Goal: Task Accomplishment & Management: Use online tool/utility

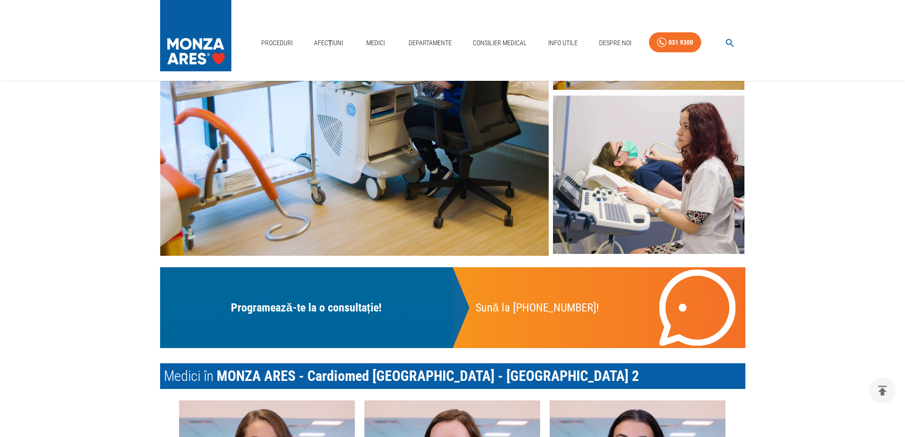
scroll to position [190, 0]
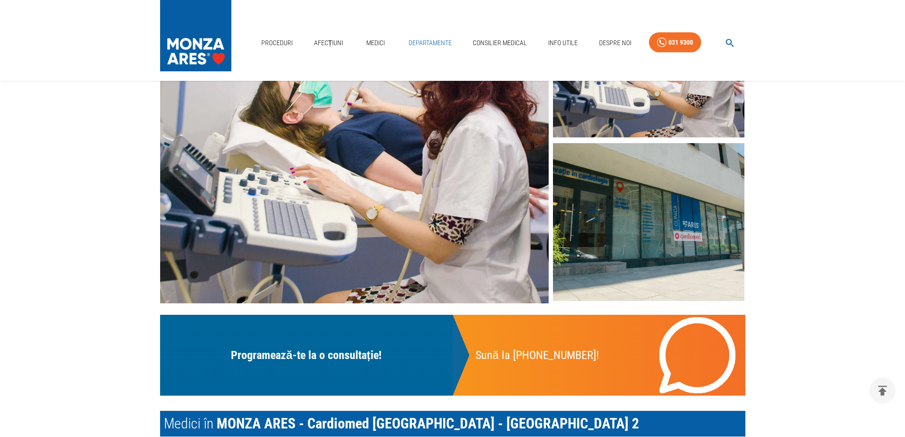
click at [430, 39] on link "Departamente" at bounding box center [430, 42] width 51 height 19
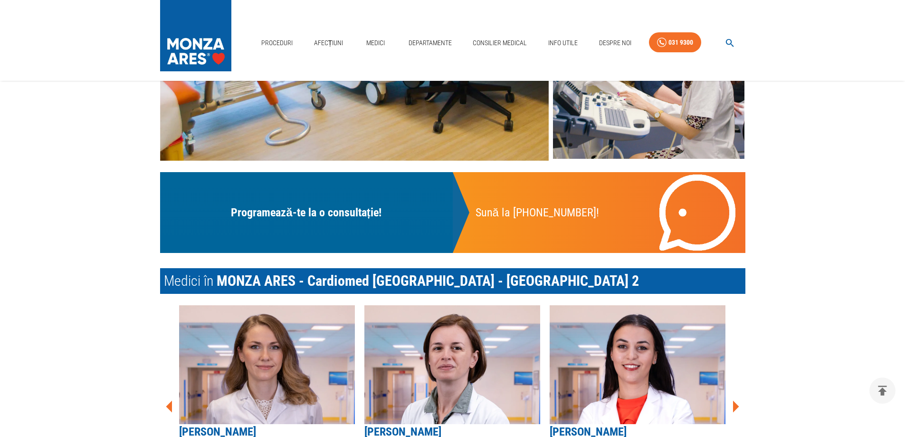
scroll to position [285, 0]
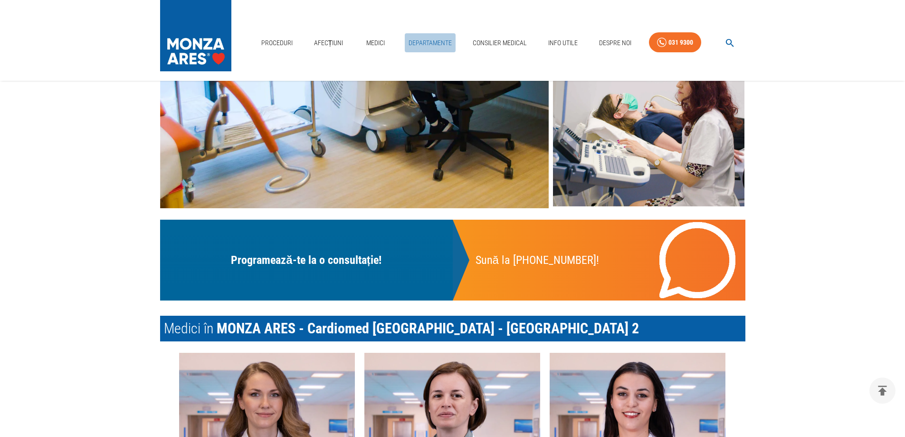
click at [426, 46] on link "Departamente" at bounding box center [430, 42] width 51 height 19
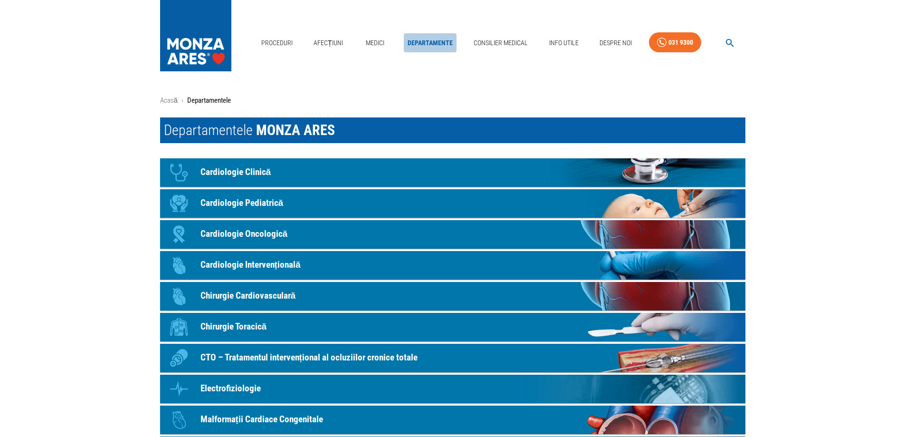
click at [426, 46] on link "Departamente" at bounding box center [430, 42] width 53 height 19
click at [735, 40] on icon "button" at bounding box center [730, 43] width 11 height 11
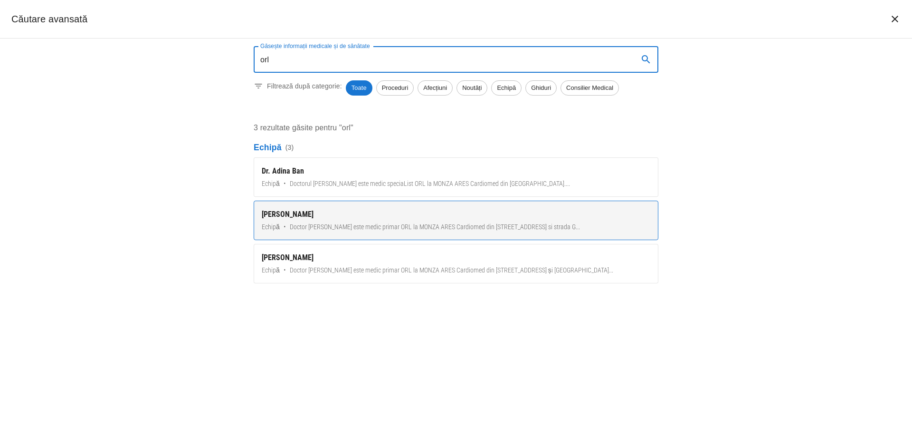
type input "orl"
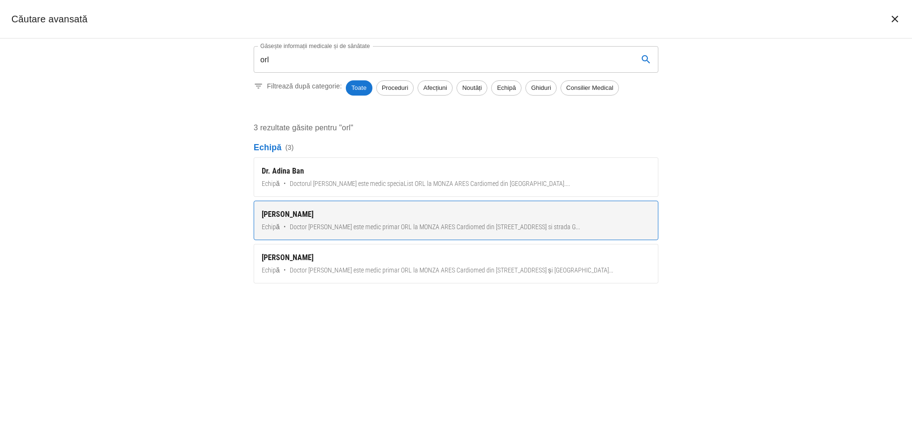
click at [501, 222] on span "Doctor [PERSON_NAME] este medic primar ORL la MONZA ARES Cardiomed din [STREET_…" at bounding box center [435, 227] width 290 height 10
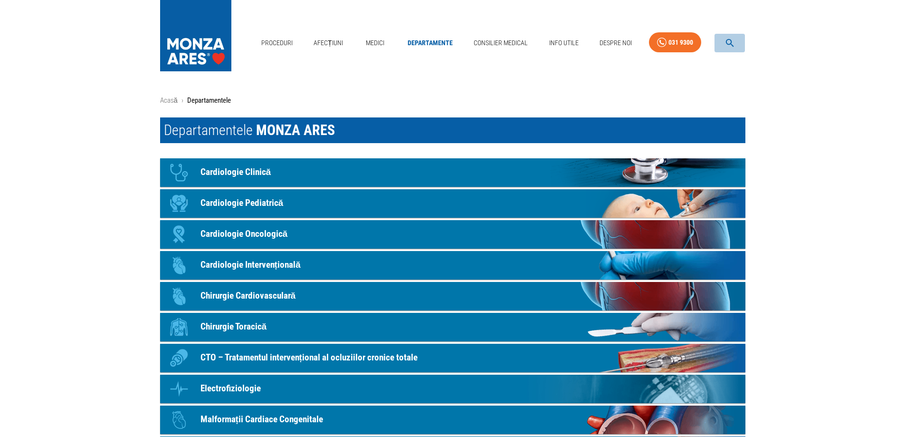
click at [731, 42] on icon "button" at bounding box center [730, 43] width 8 height 8
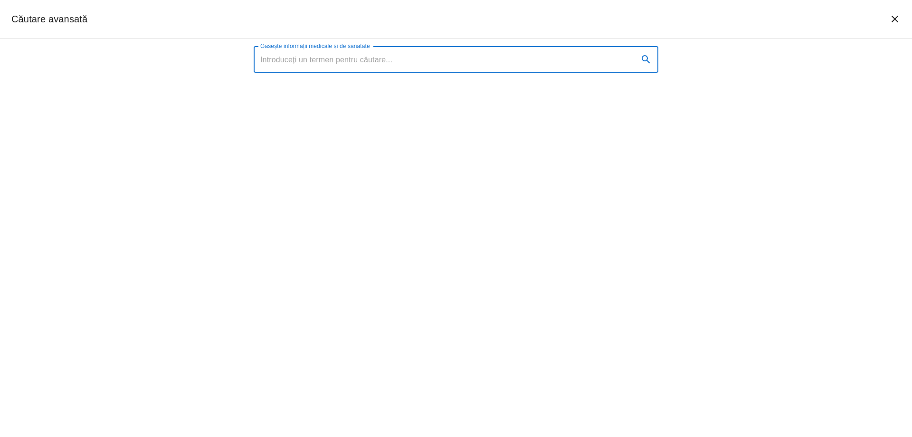
click at [503, 62] on input "Găsește informații medicale și de sănătate" at bounding box center [442, 59] width 377 height 27
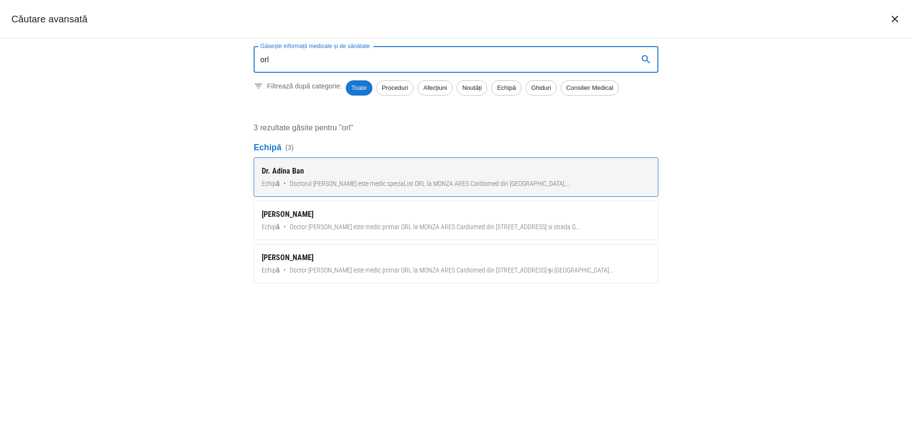
type input "orl"
click at [448, 187] on span "Doctorul [PERSON_NAME] este medic speciaList ORL la MONZA ARES Cardiomed din [G…" at bounding box center [430, 184] width 280 height 10
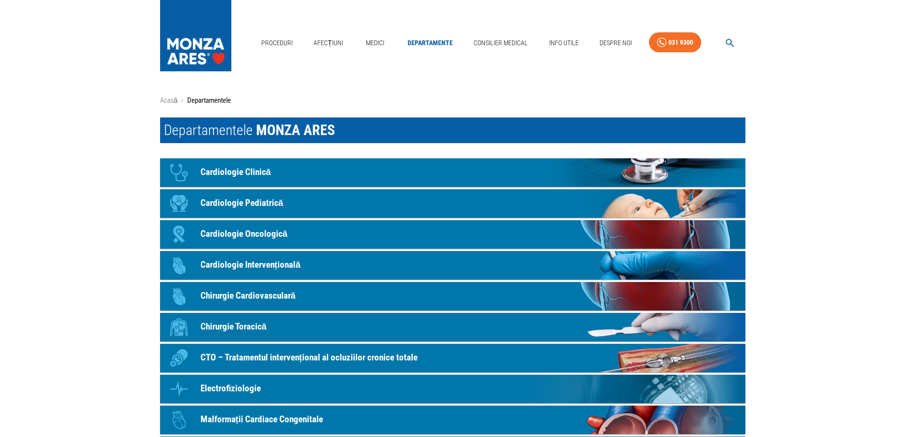
click at [730, 46] on icon "button" at bounding box center [730, 43] width 11 height 11
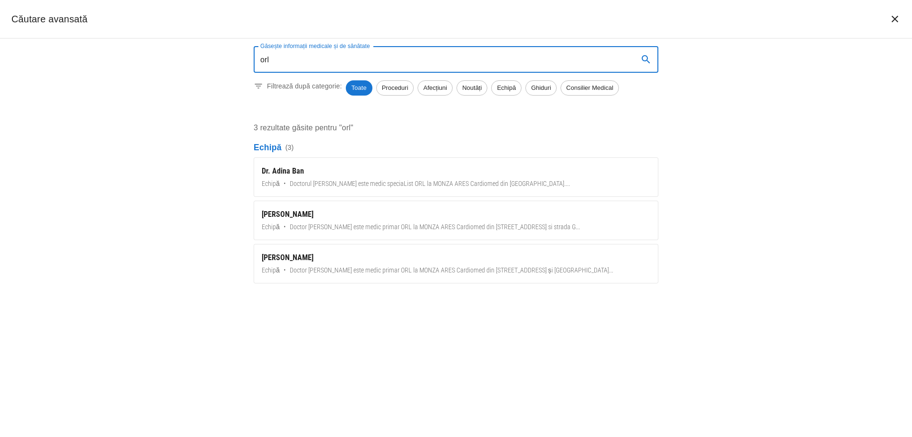
type input "orl"
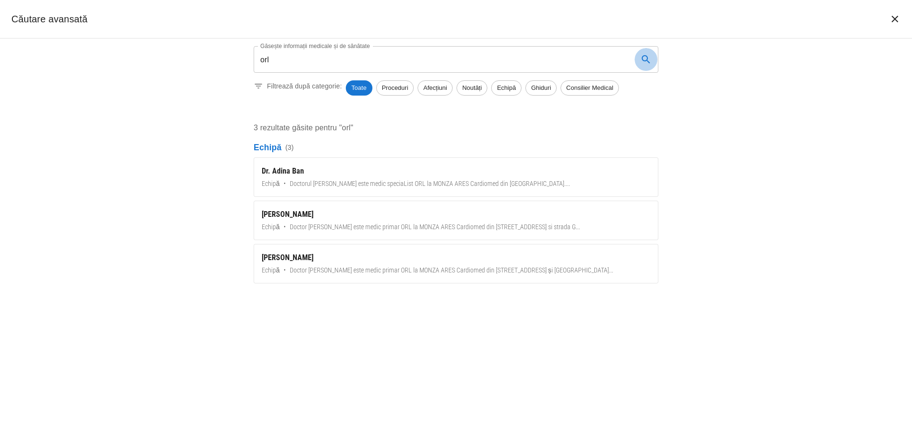
click at [643, 60] on icon "search" at bounding box center [646, 59] width 8 height 8
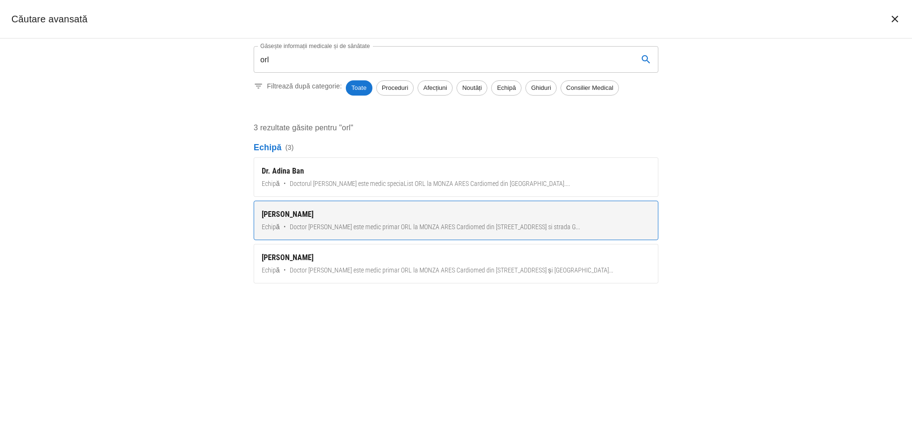
click at [457, 220] on div "[PERSON_NAME]" at bounding box center [456, 214] width 389 height 11
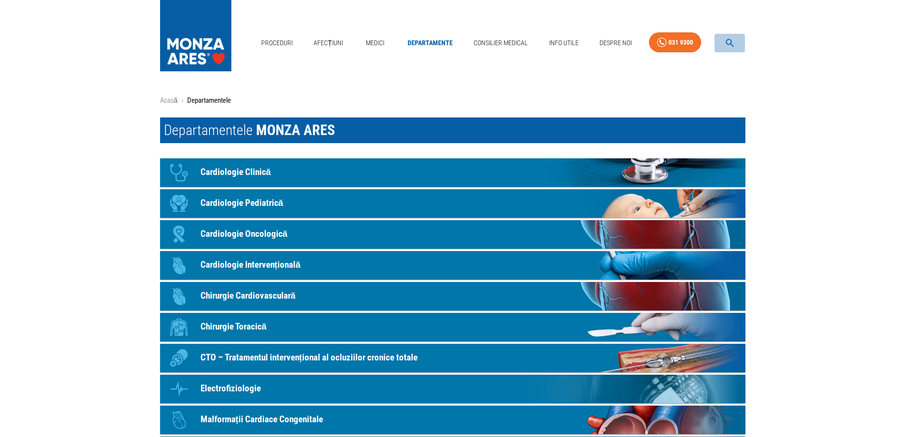
click at [729, 42] on icon "button" at bounding box center [730, 43] width 11 height 11
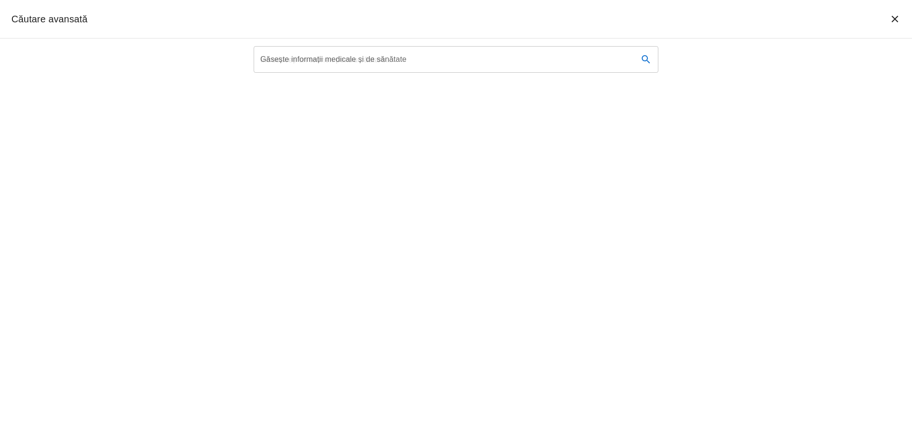
scroll to position [285, 0]
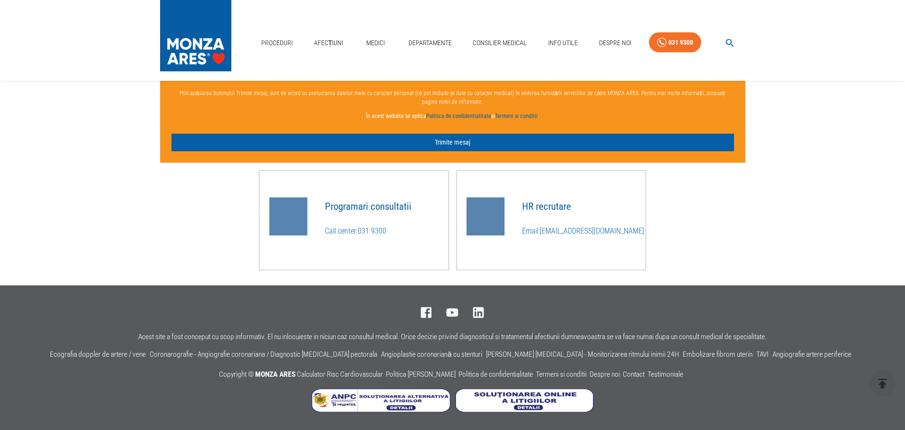
scroll to position [830, 0]
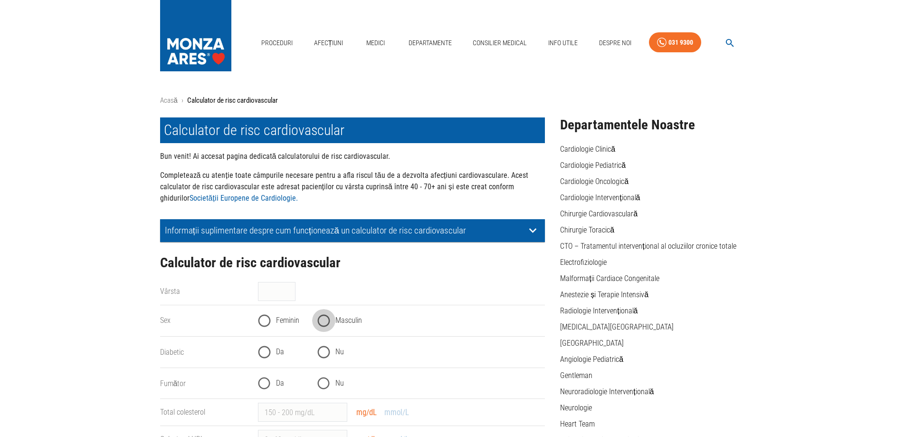
click at [325, 324] on input "Masculin" at bounding box center [323, 320] width 23 height 23
radio input "true"
click at [280, 297] on input "Vârsta" at bounding box center [277, 291] width 38 height 19
type input "50"
click at [317, 348] on input "Nu" at bounding box center [323, 351] width 23 height 23
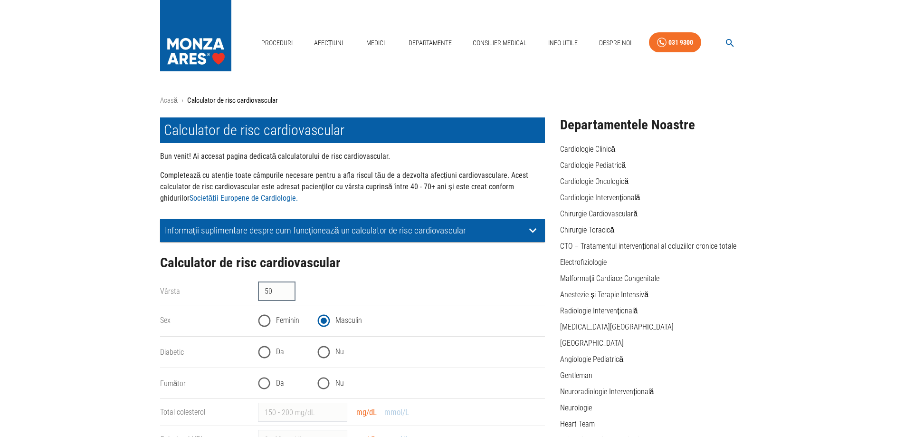
radio input "true"
click at [320, 386] on input "Nu" at bounding box center [323, 383] width 23 height 23
radio input "true"
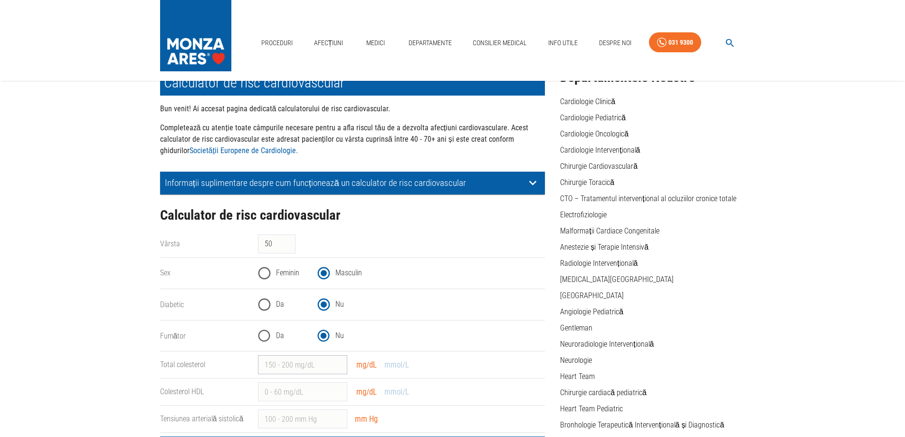
click at [302, 366] on input "Total colesterol" at bounding box center [302, 364] width 89 height 19
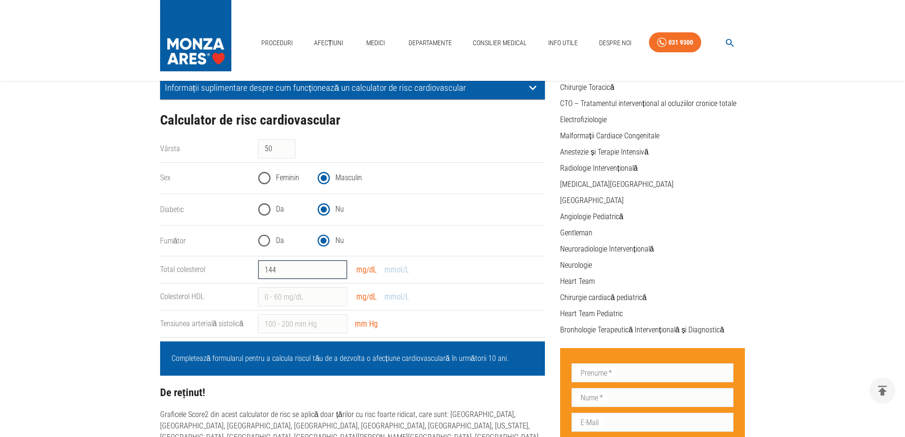
scroll to position [190, 0]
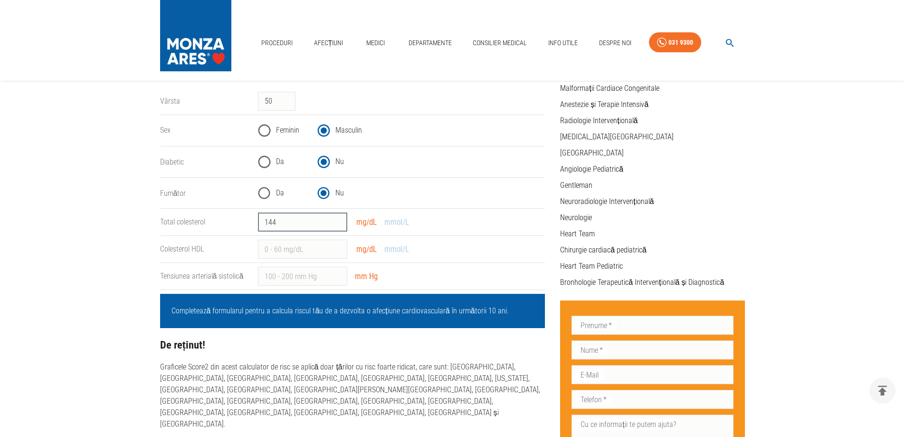
drag, startPoint x: 296, startPoint y: 225, endPoint x: 248, endPoint y: 222, distance: 48.6
click at [248, 222] on div "Total colesterol 144 ​ mg/dL mmol/L" at bounding box center [349, 218] width 393 height 27
type input "125"
click at [296, 250] on input "Colesterol HDL" at bounding box center [302, 248] width 89 height 19
type input "51.5"
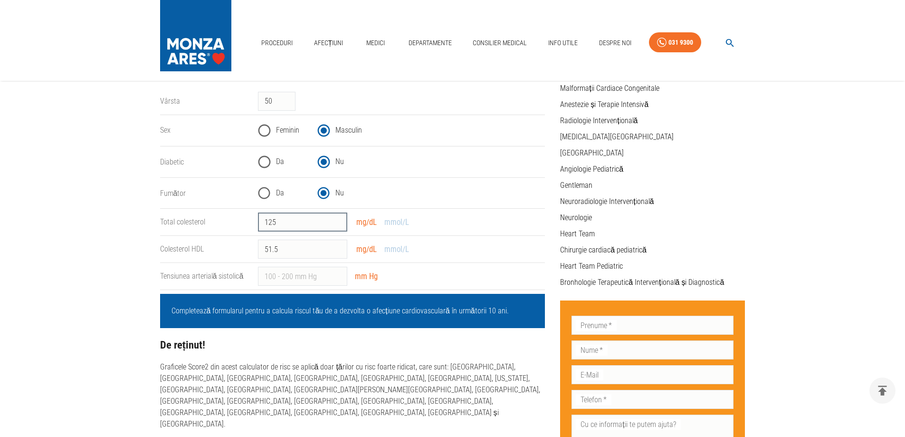
drag, startPoint x: 293, startPoint y: 218, endPoint x: 212, endPoint y: 218, distance: 80.3
click at [212, 218] on div "Total colesterol 125 ​ mg/dL mmol/L" at bounding box center [349, 218] width 393 height 27
type input "186"
click at [301, 245] on input "51.5" at bounding box center [302, 248] width 89 height 19
click at [304, 275] on input "Tensiunea arterială sistolică" at bounding box center [302, 276] width 89 height 19
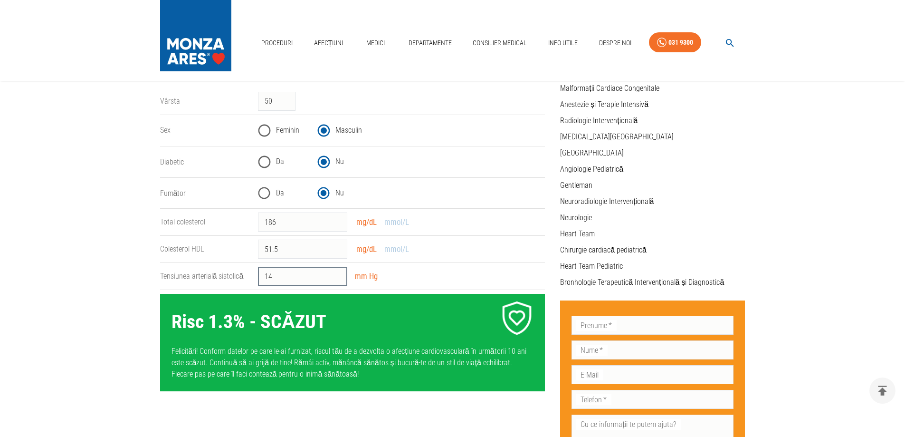
type input "145"
